Goal: Information Seeking & Learning: Learn about a topic

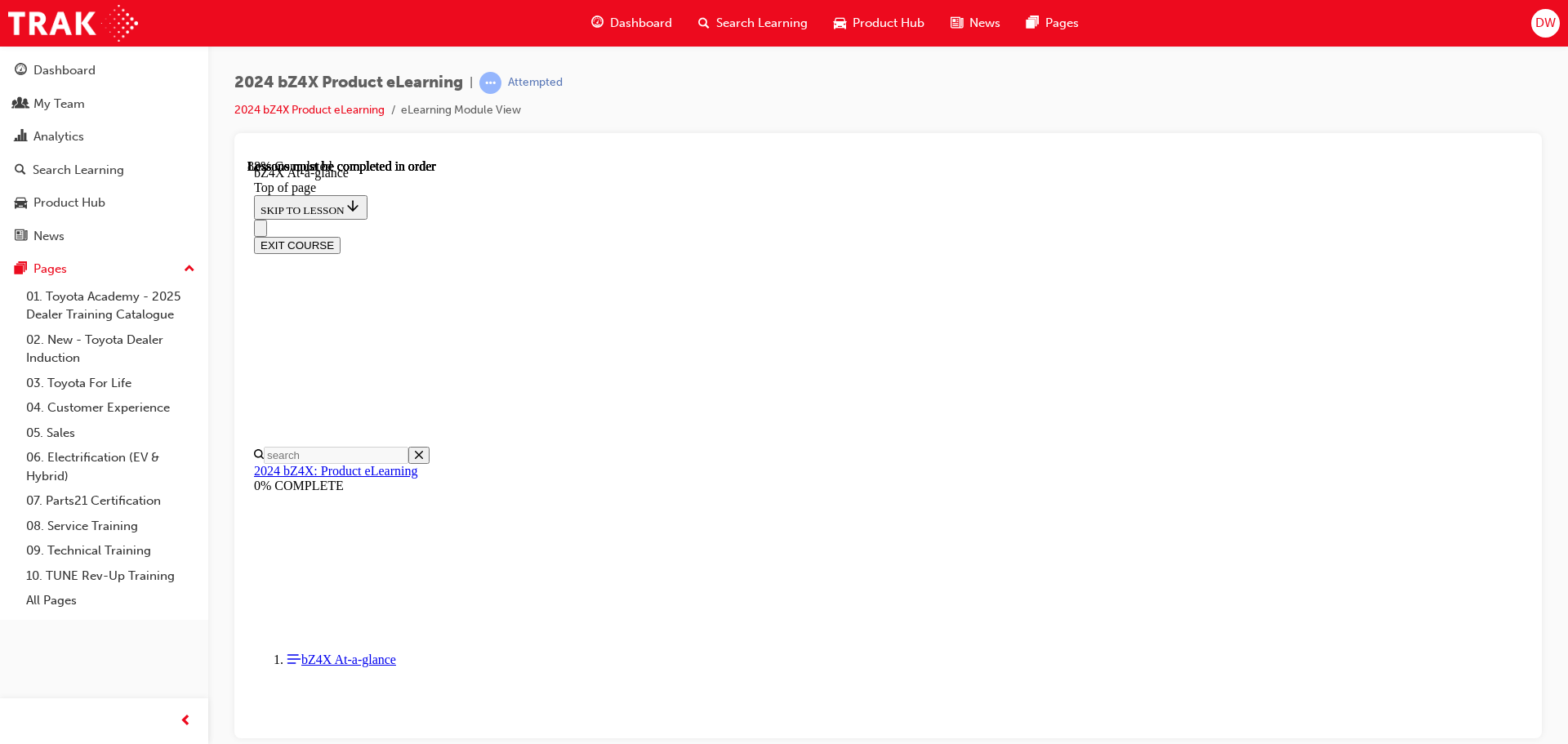
scroll to position [2417, 0]
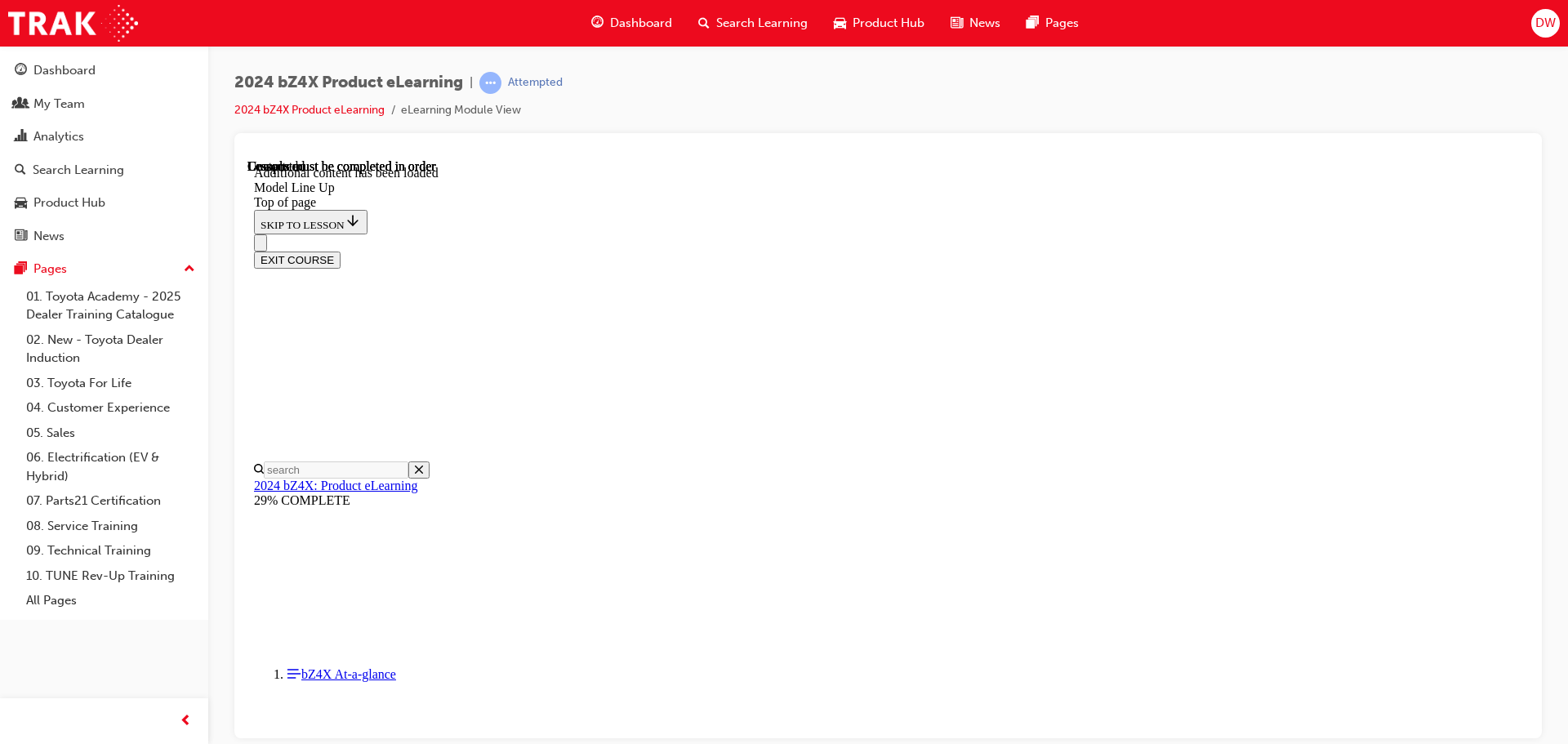
scroll to position [3227, 0]
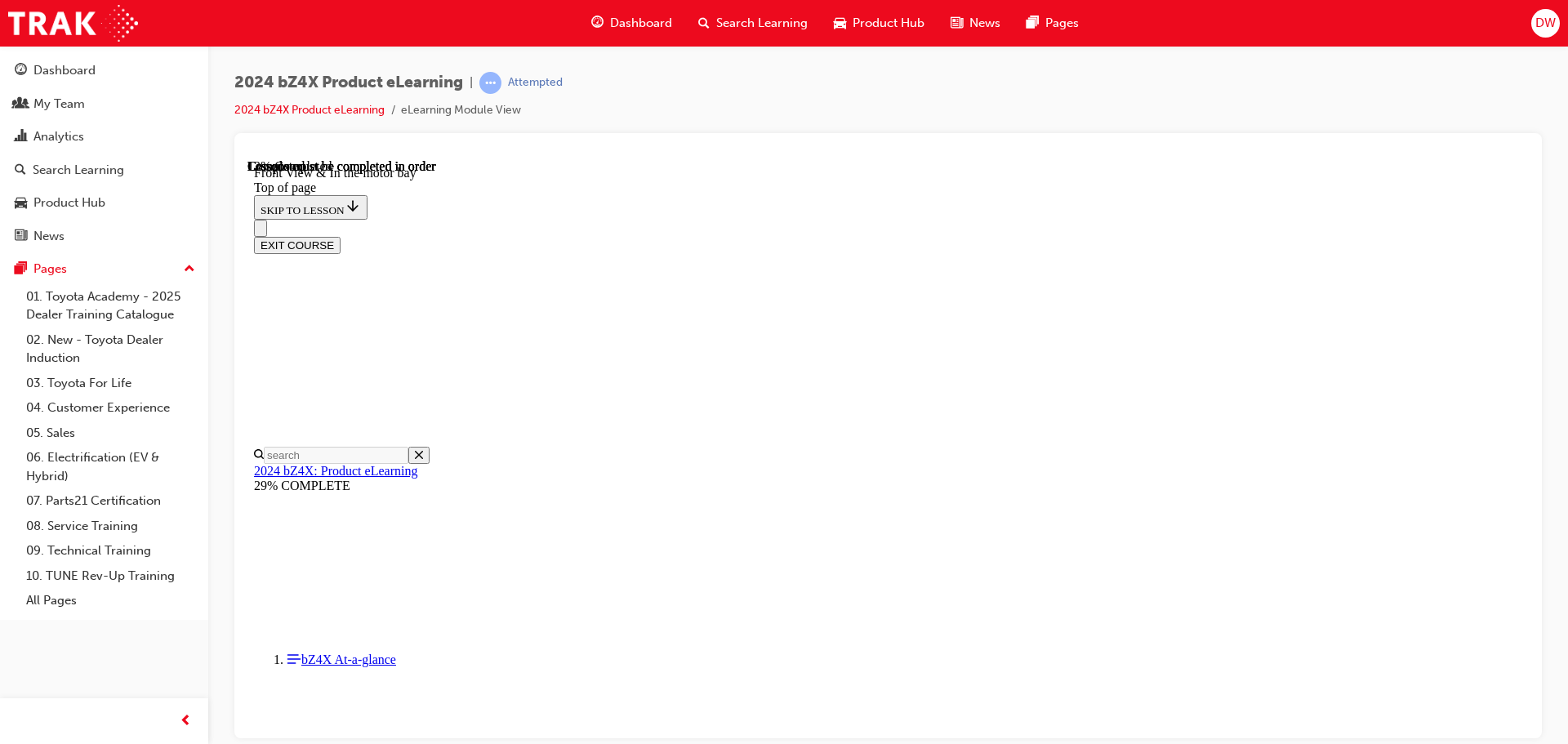
scroll to position [459, 0]
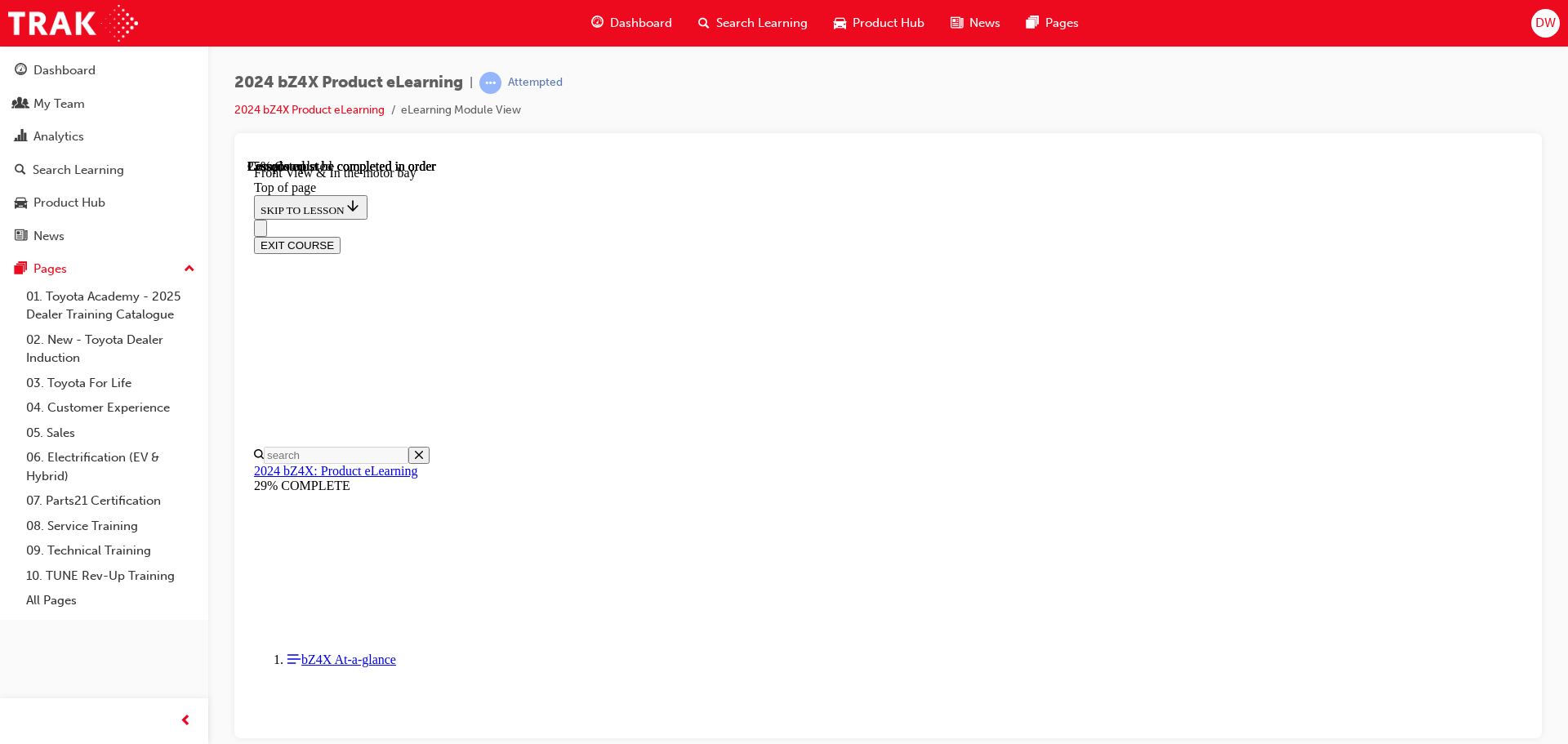
scroll to position [1003, 0]
